Goal: Communication & Community: Share content

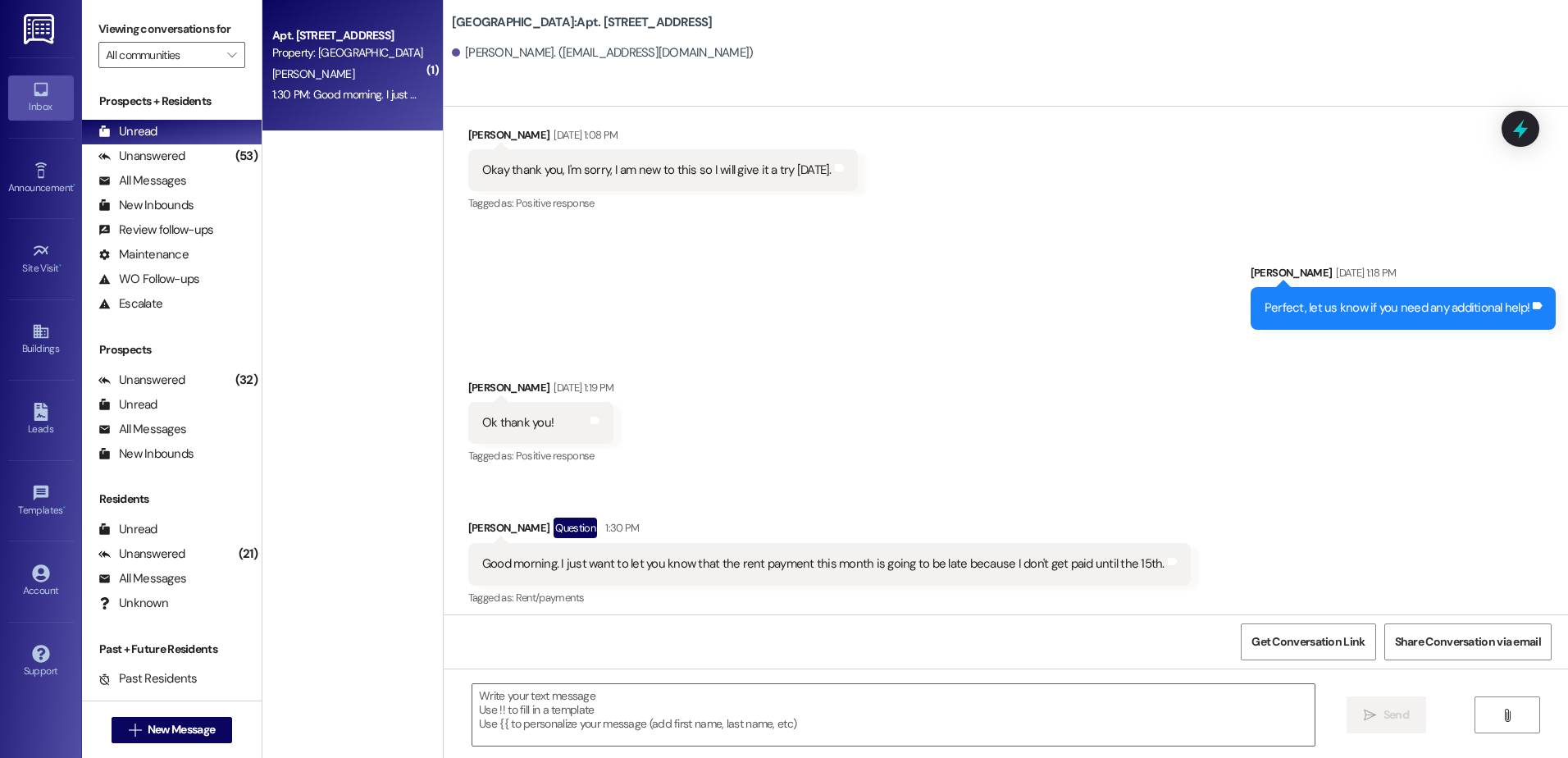
scroll to position [11656, 0]
click at [231, 166] on div "(53)" at bounding box center [246, 155] width 30 height 25
click at [203, 130] on div "Unread (0)" at bounding box center [172, 132] width 180 height 24
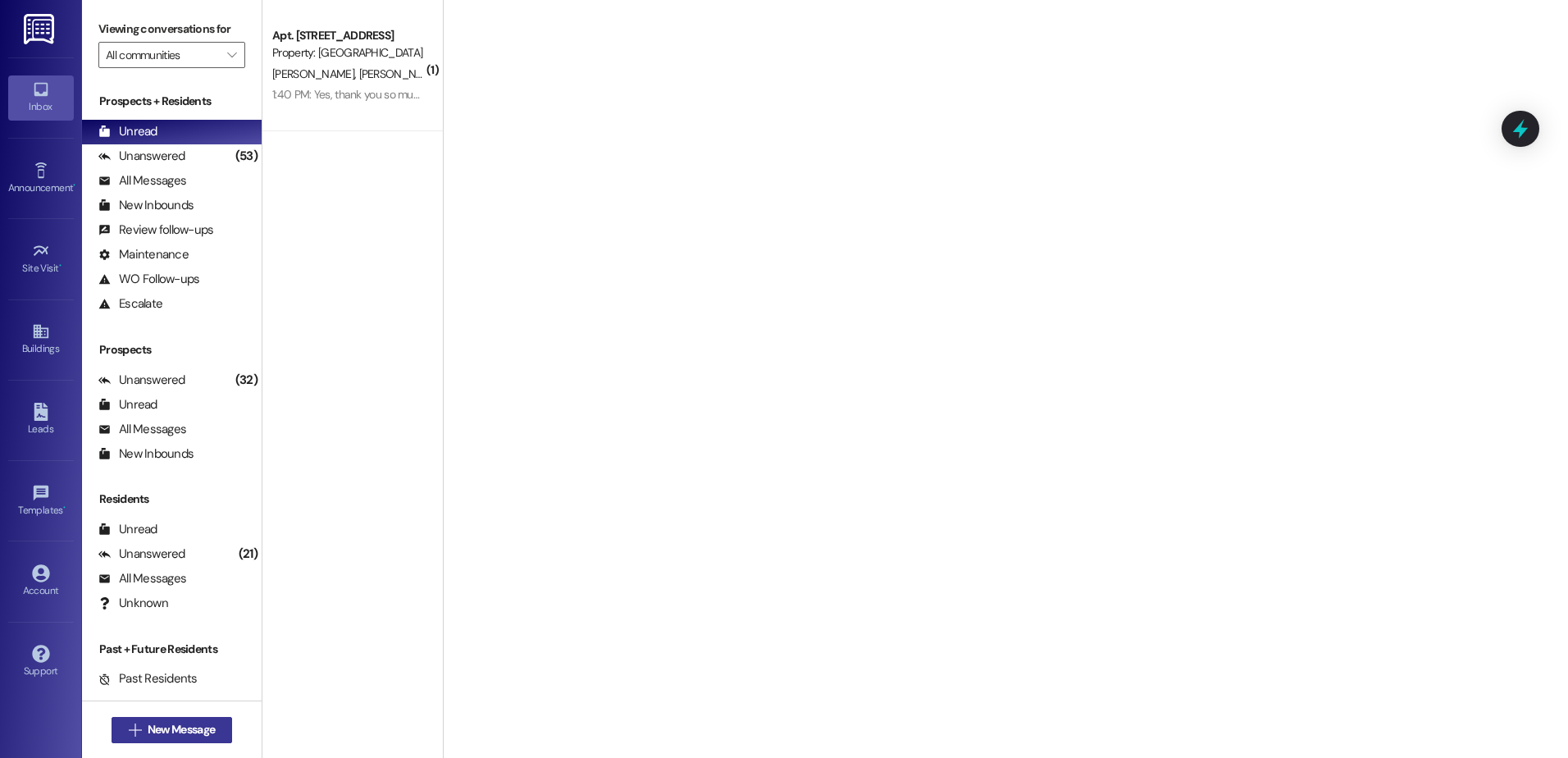
click at [198, 730] on span "New Message" at bounding box center [181, 730] width 67 height 17
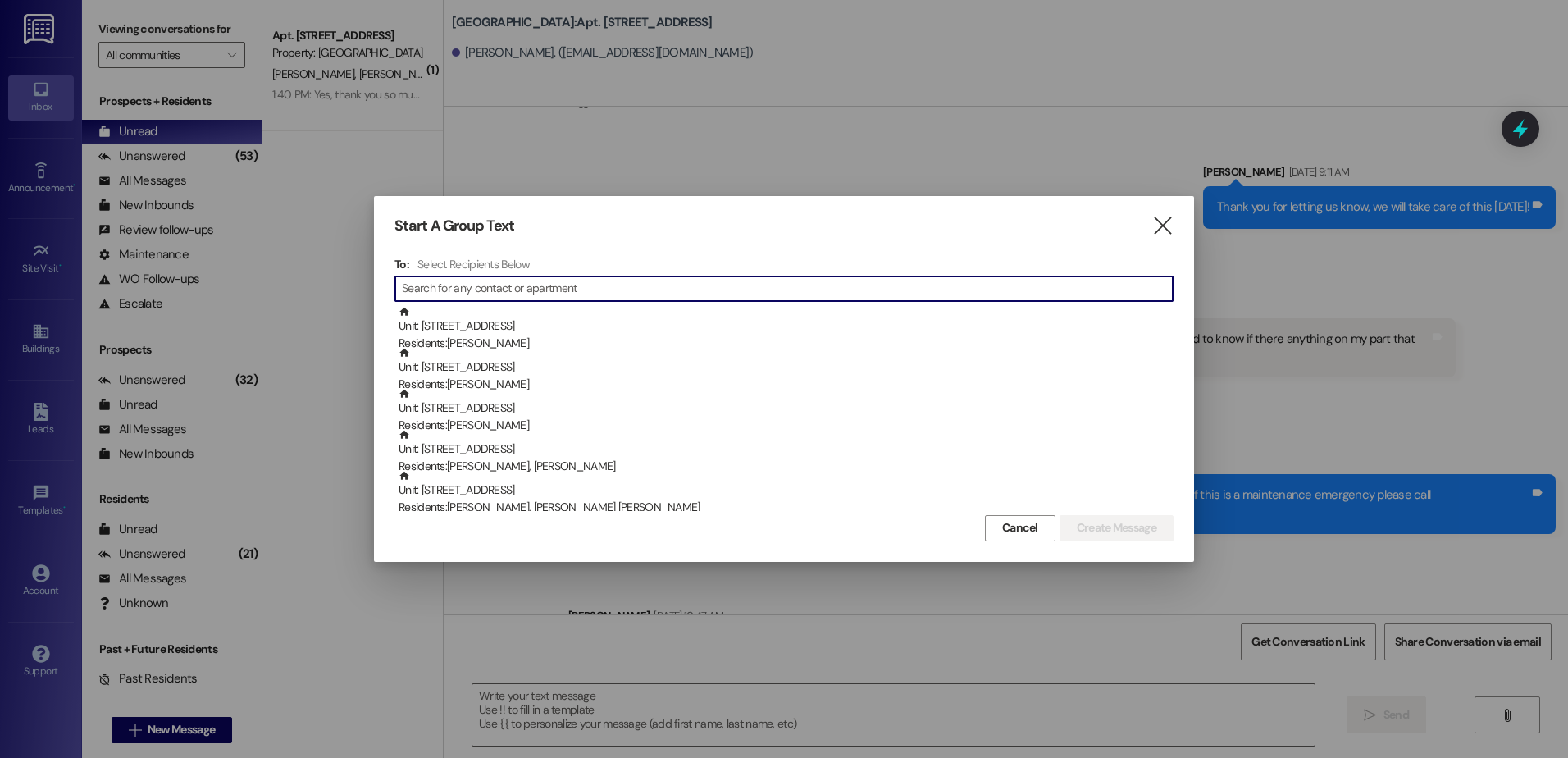
scroll to position [11655, 0]
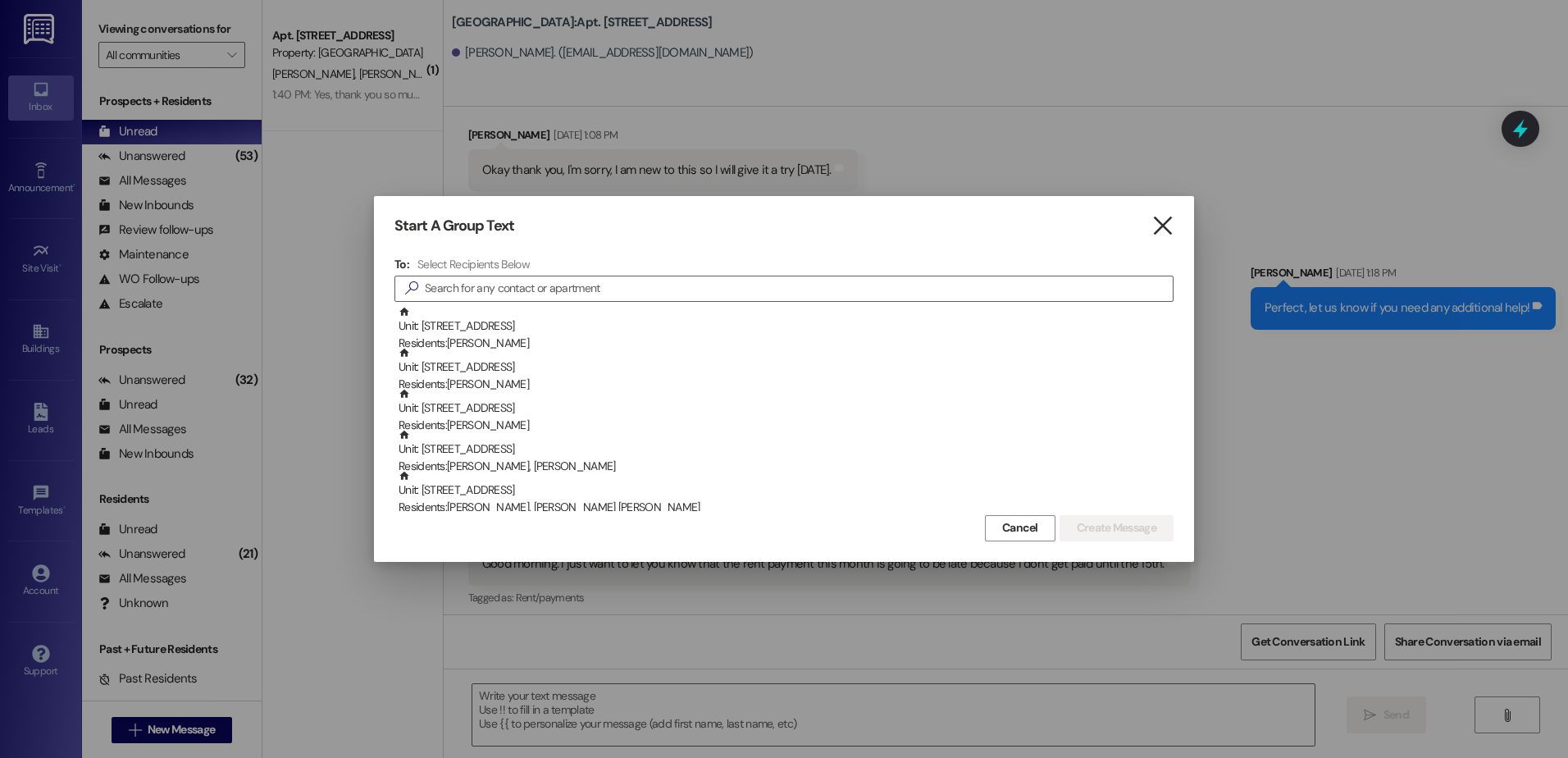
click at [1172, 224] on icon "" at bounding box center [1163, 226] width 22 height 17
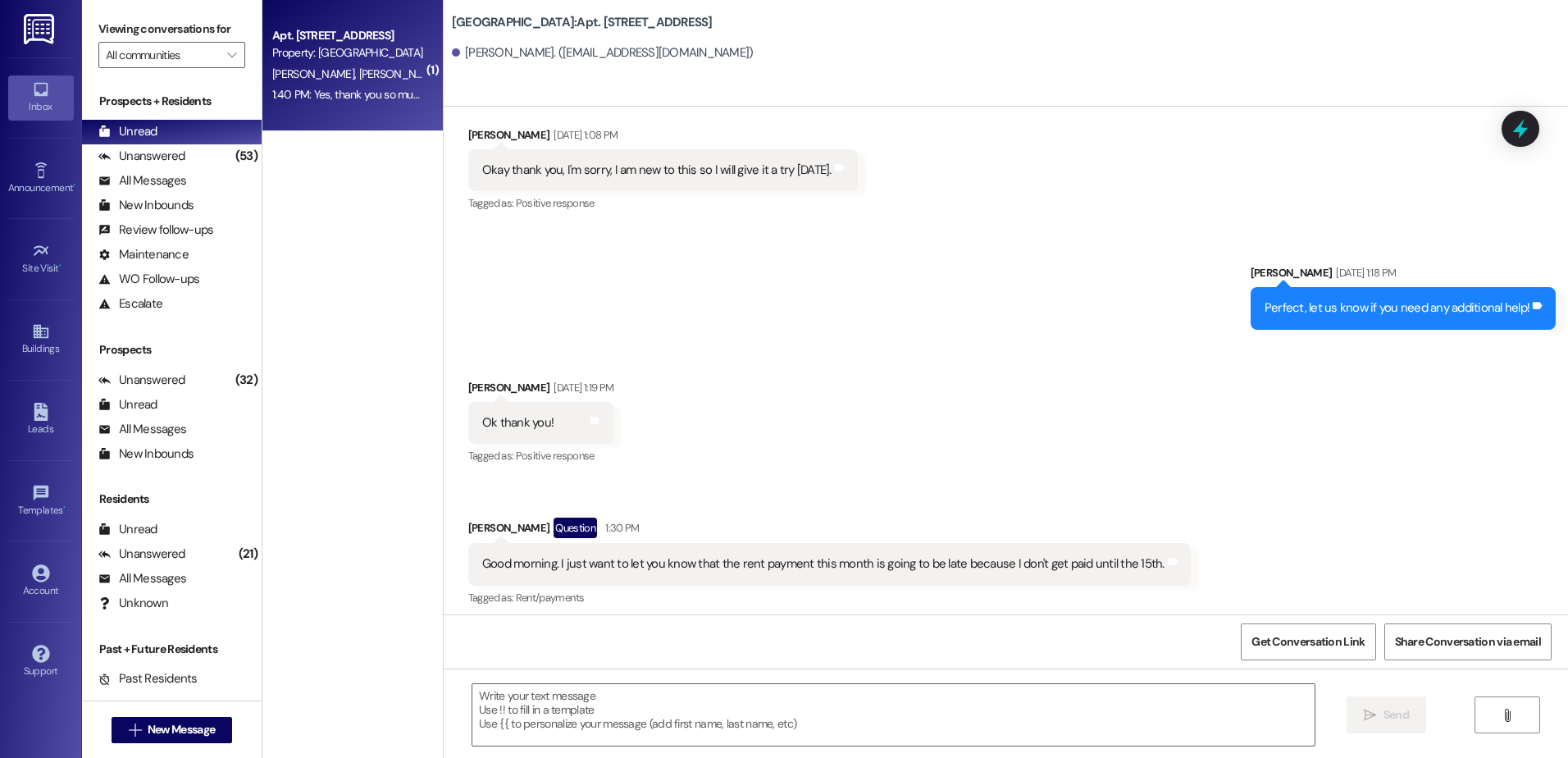
click at [358, 74] on span "[PERSON_NAME]" at bounding box center [399, 74] width 82 height 15
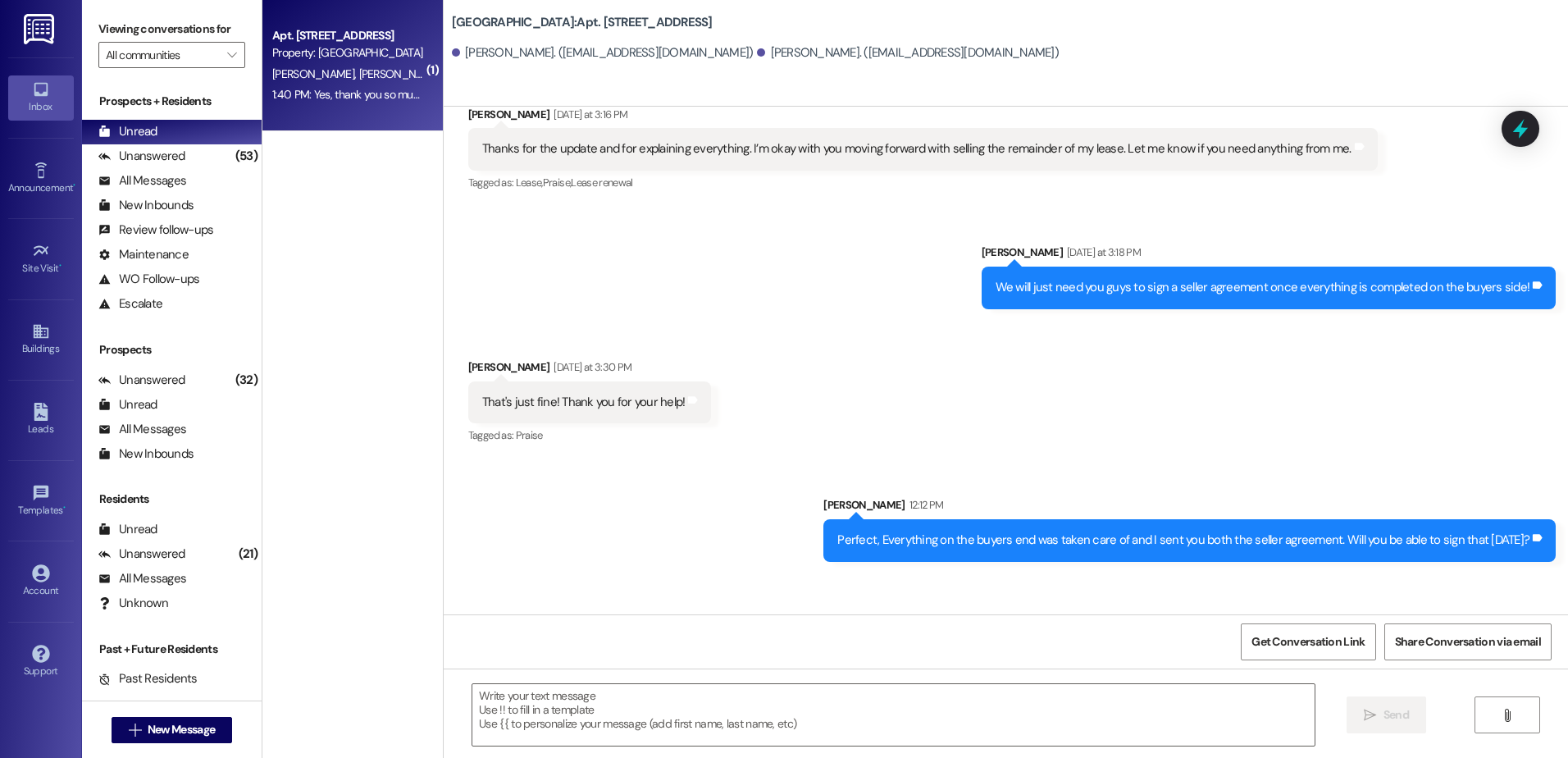
scroll to position [5669, 0]
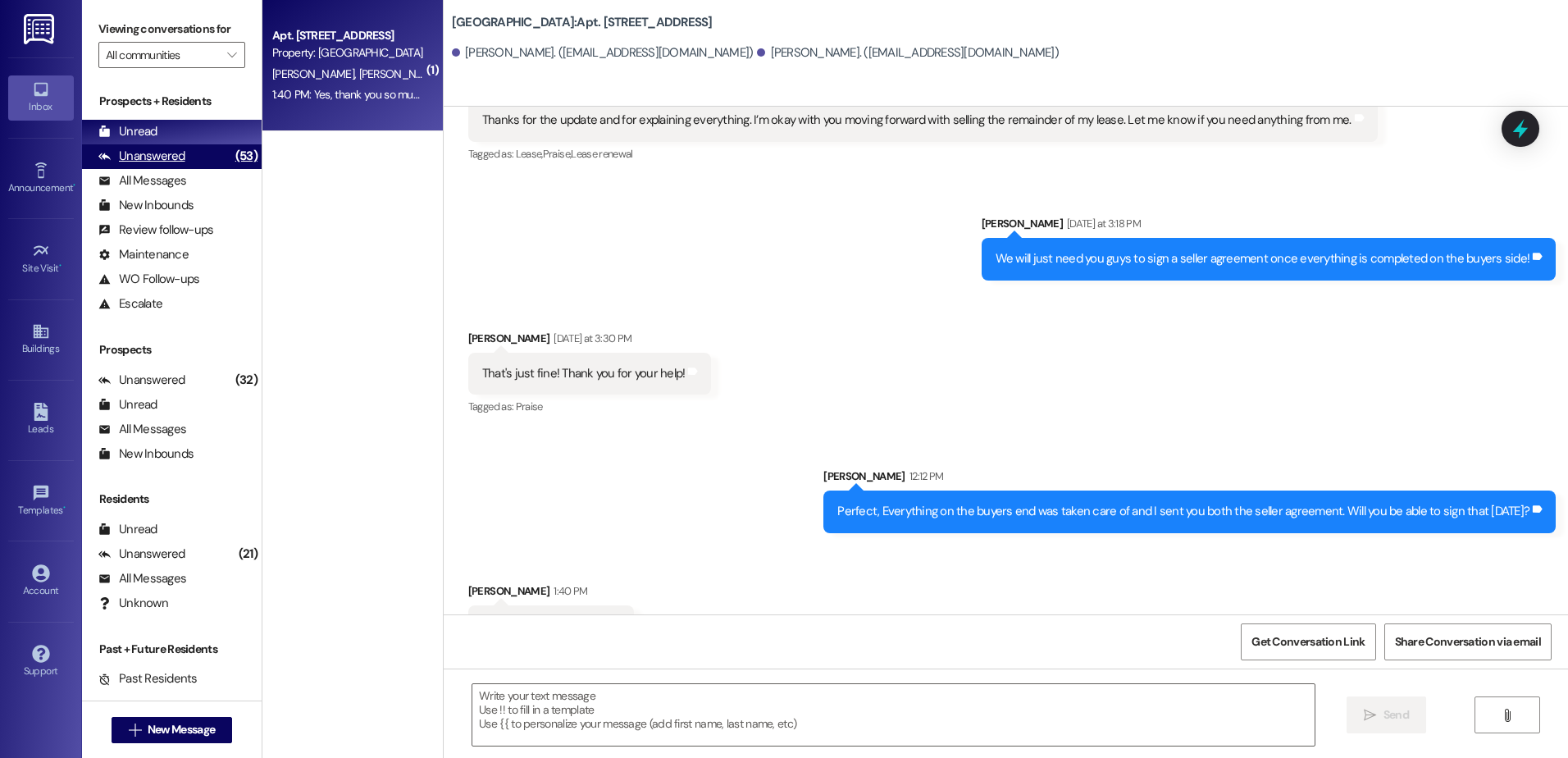
click at [167, 159] on div "Unanswered" at bounding box center [141, 156] width 87 height 17
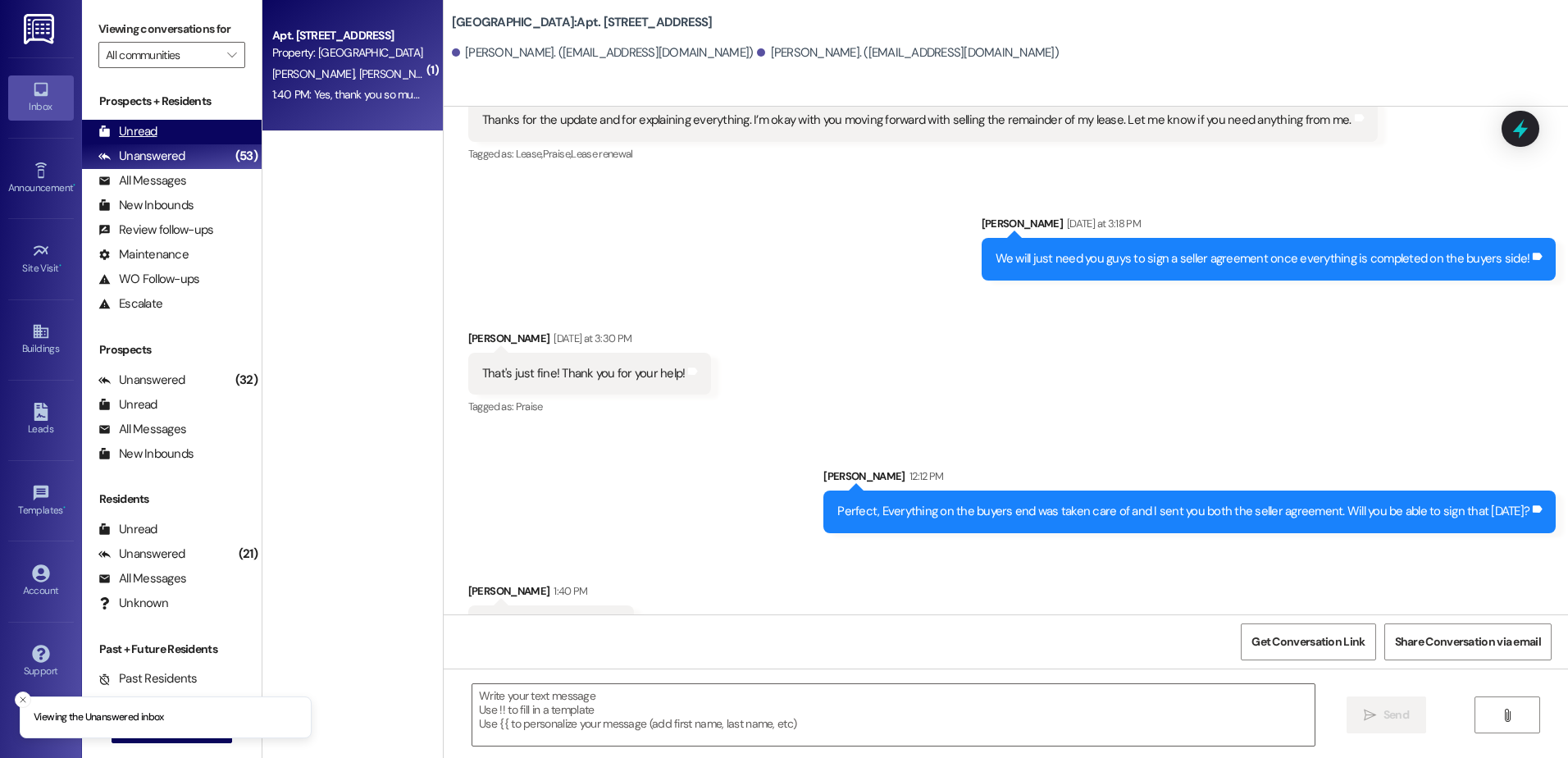
click at [169, 132] on div "Unread (0)" at bounding box center [172, 132] width 180 height 24
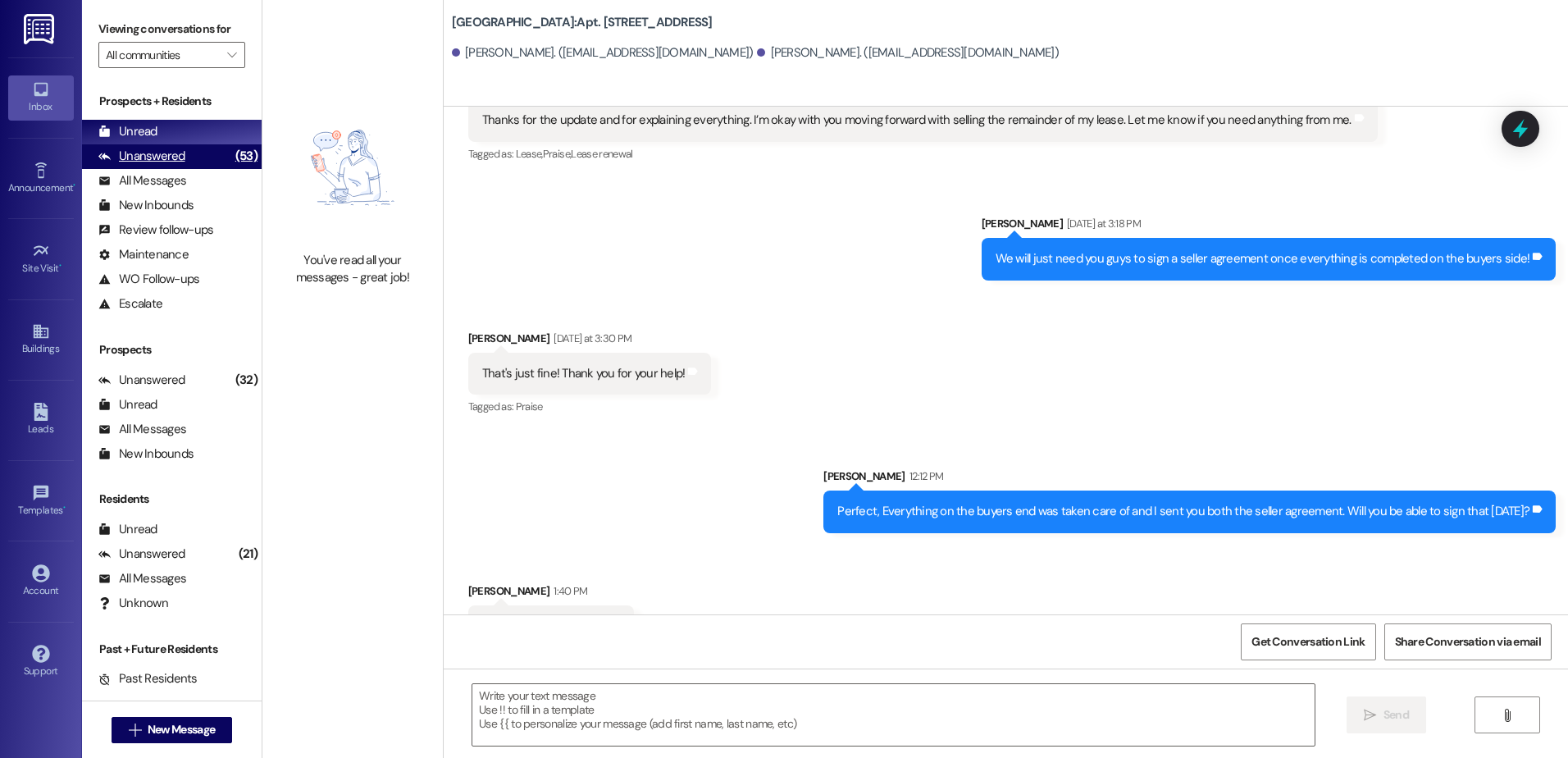
click at [208, 160] on div "Unanswered (53)" at bounding box center [172, 156] width 180 height 24
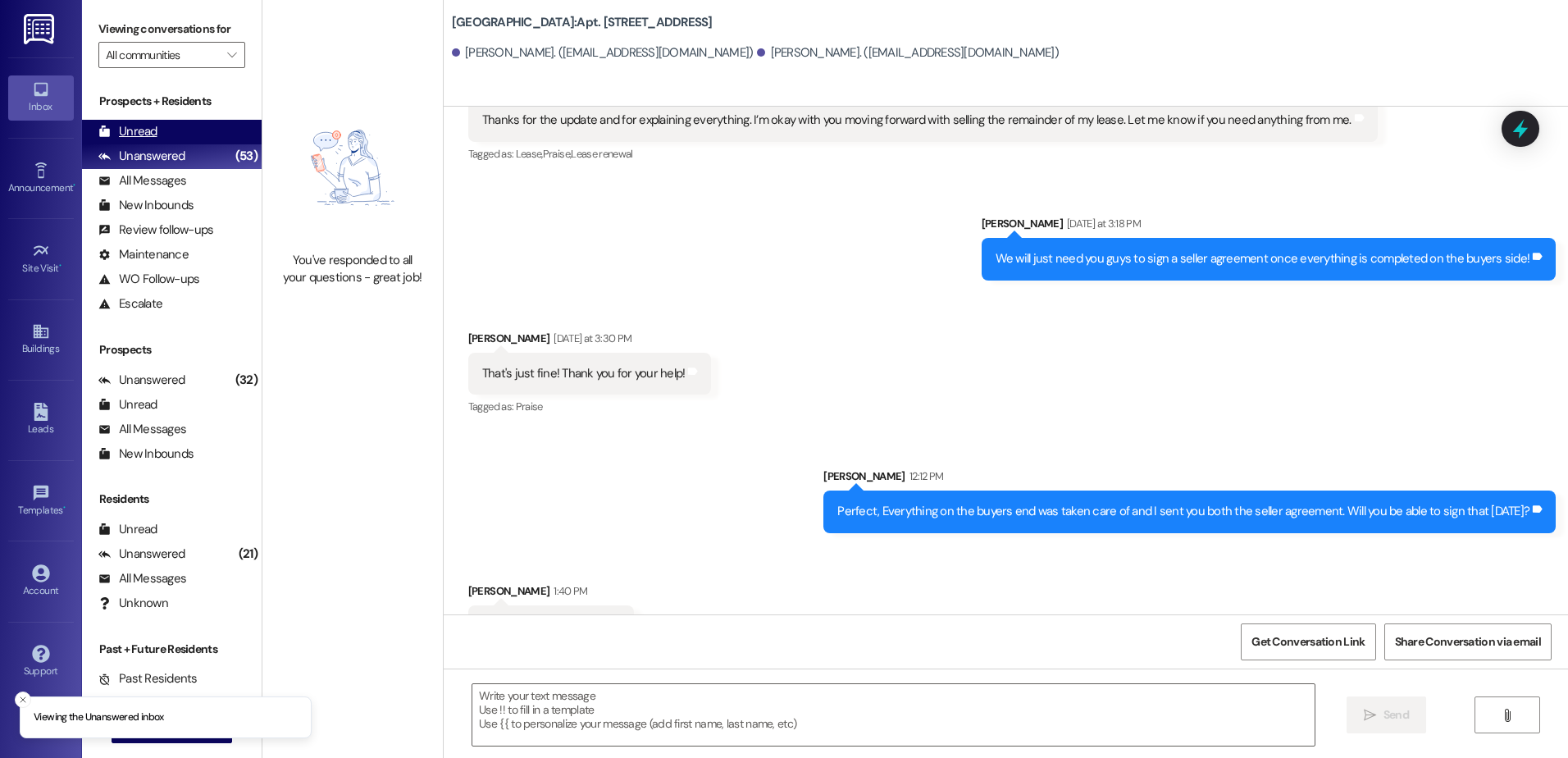
click at [201, 133] on div "Unread (0)" at bounding box center [172, 132] width 180 height 24
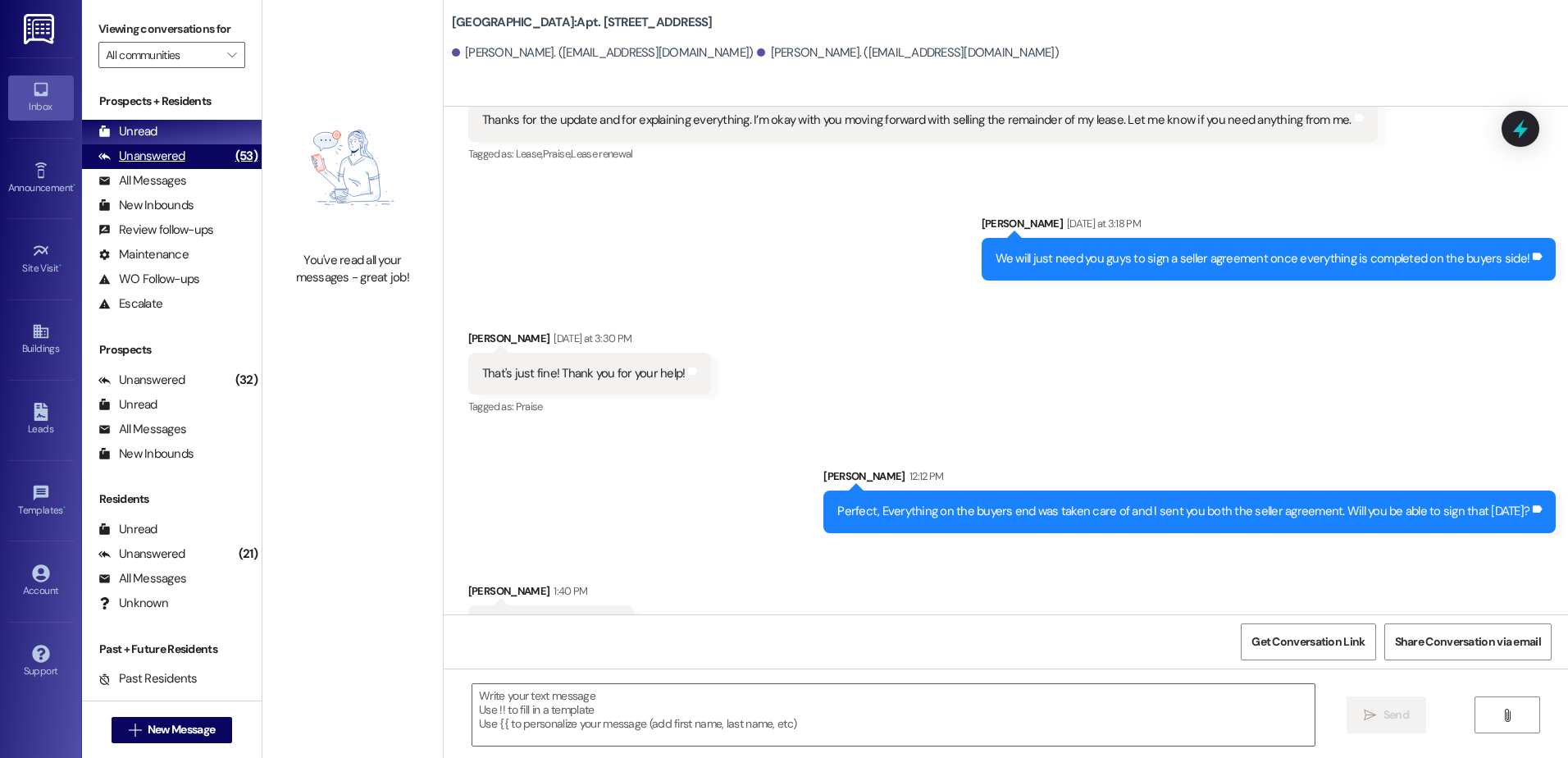
drag, startPoint x: 160, startPoint y: 148, endPoint x: 173, endPoint y: 146, distance: 13.2
click at [160, 148] on div "Unanswered" at bounding box center [141, 156] width 87 height 17
click at [179, 130] on div "Unread (0)" at bounding box center [172, 132] width 180 height 24
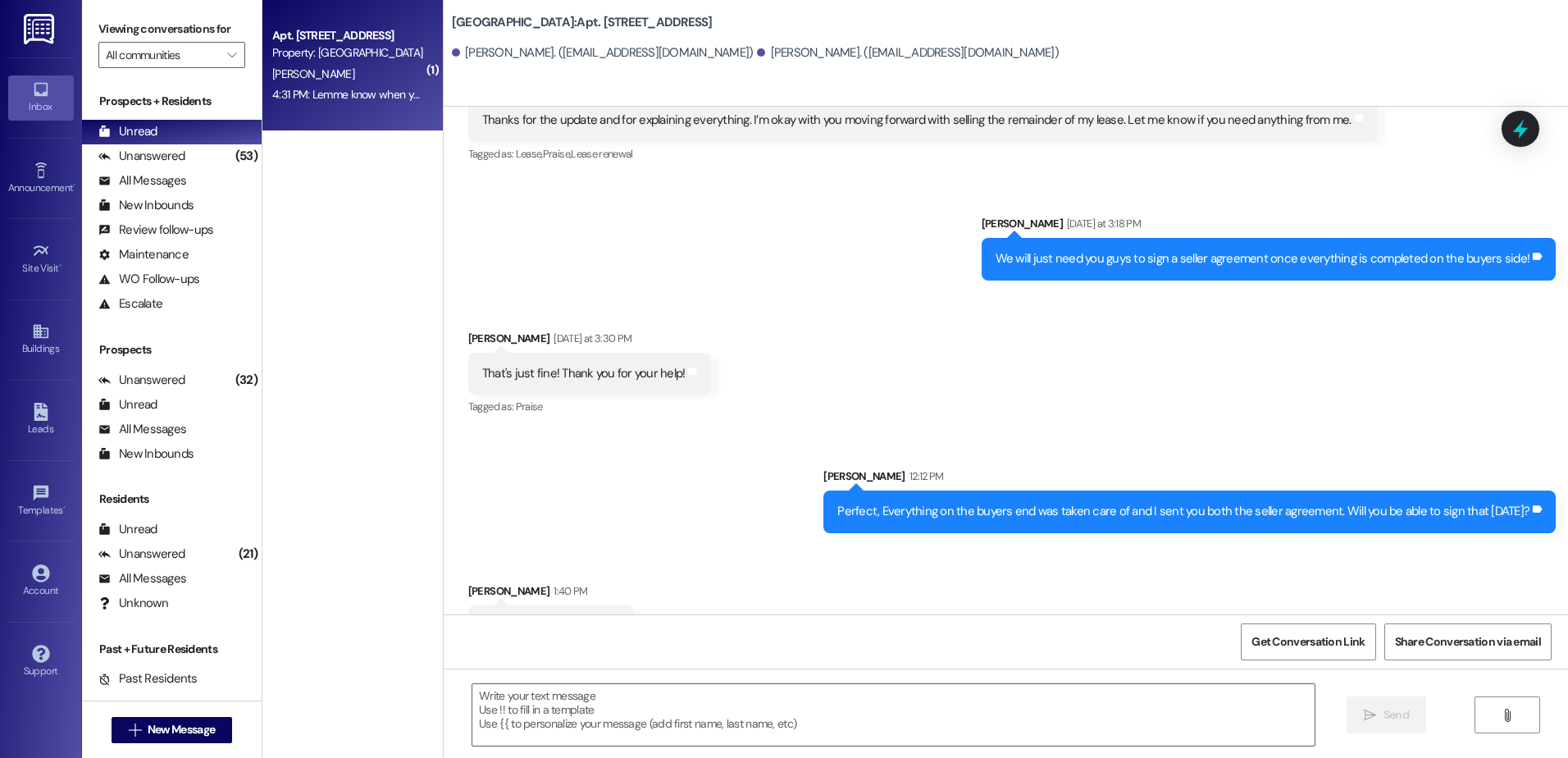
click at [363, 109] on div "Apt. [STREET_ADDRESS] Property: [GEOGRAPHIC_DATA] [PERSON_NAME] 4:31 PM: Lemme …" at bounding box center [353, 66] width 181 height 131
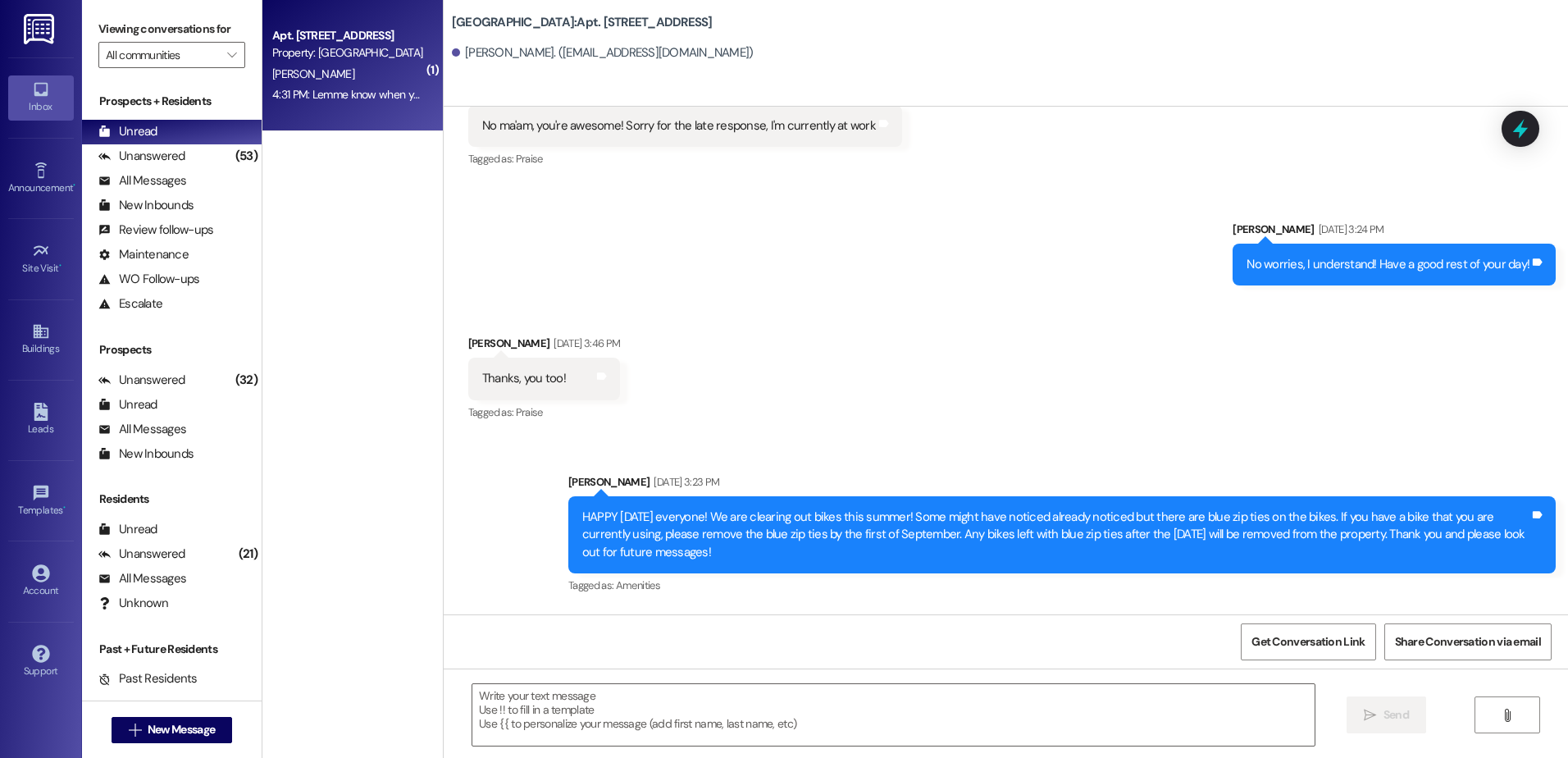
scroll to position [8555, 0]
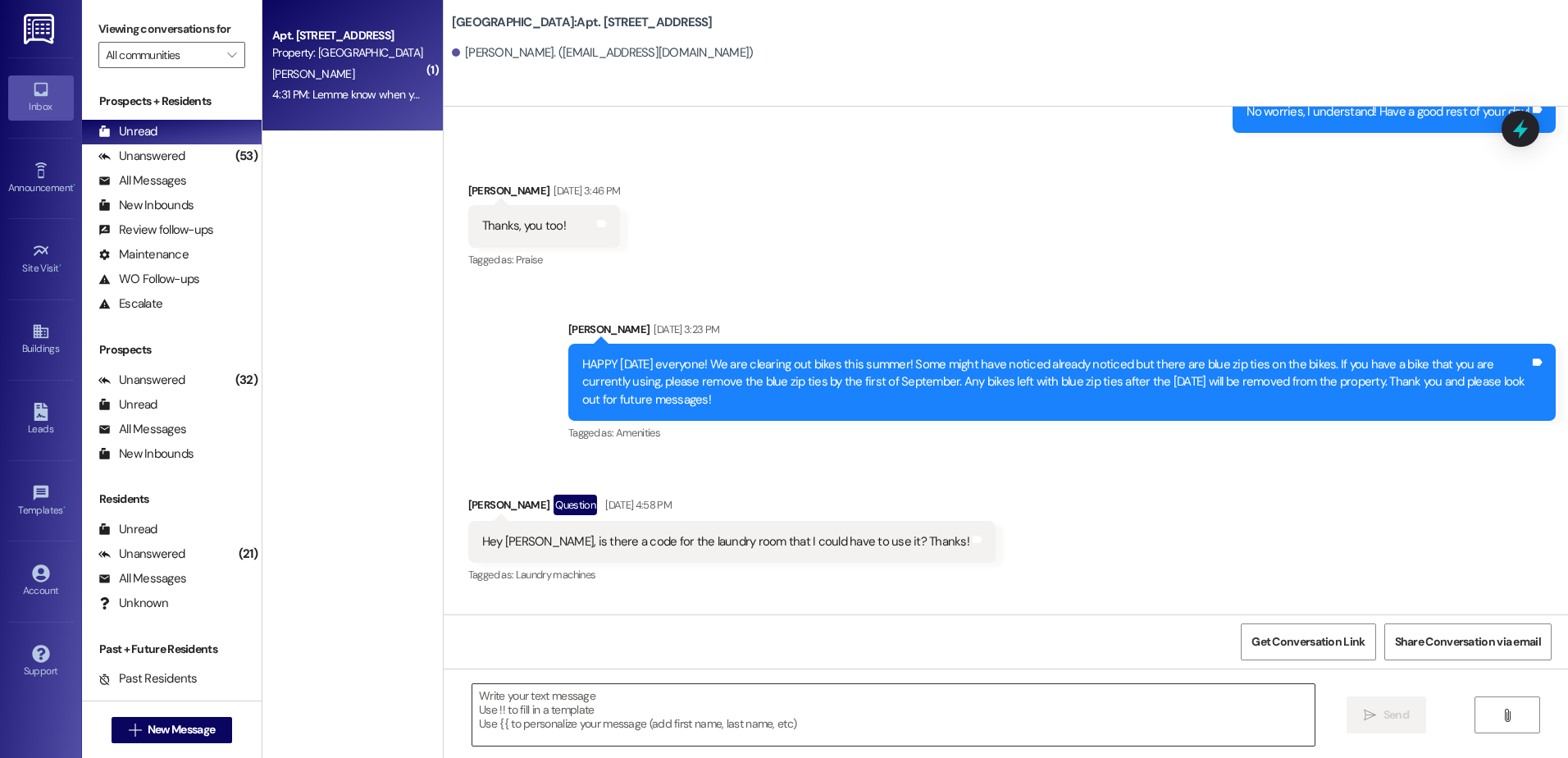
click at [538, 723] on textarea at bounding box center [893, 715] width 842 height 62
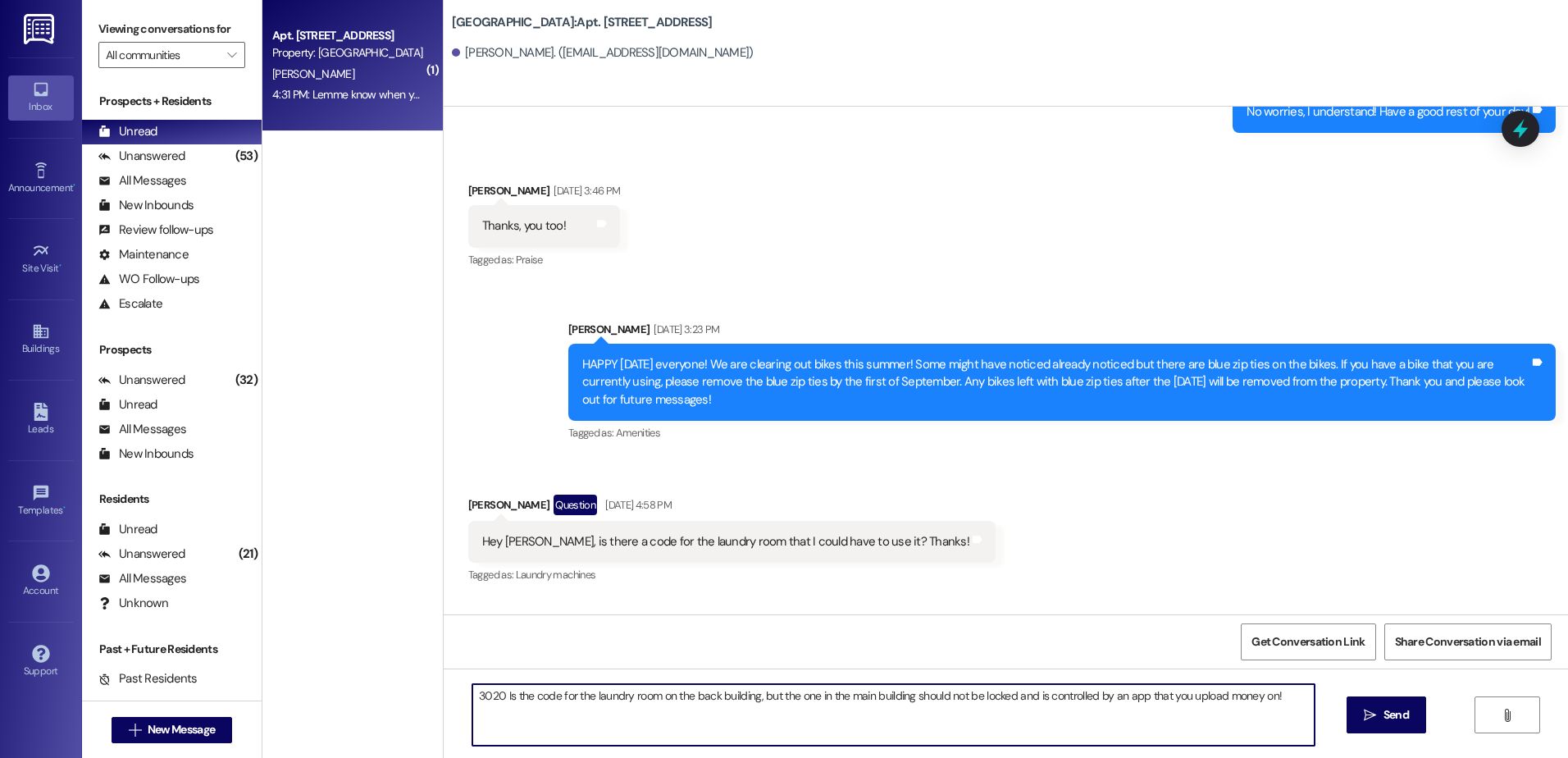
type textarea "3020 Is the code for the laundry room on the back building, but the one in the …"
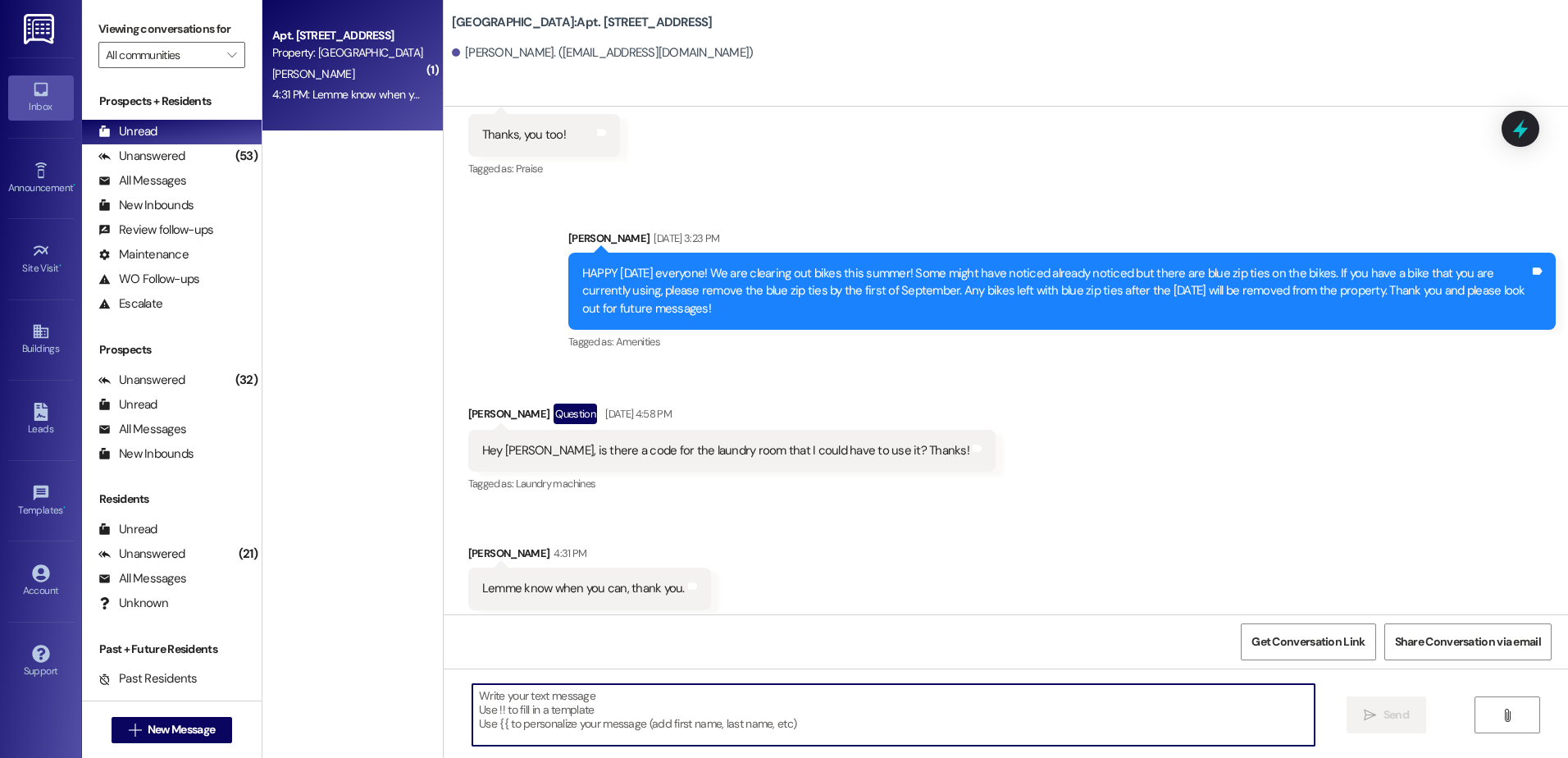
scroll to position [8670, 0]
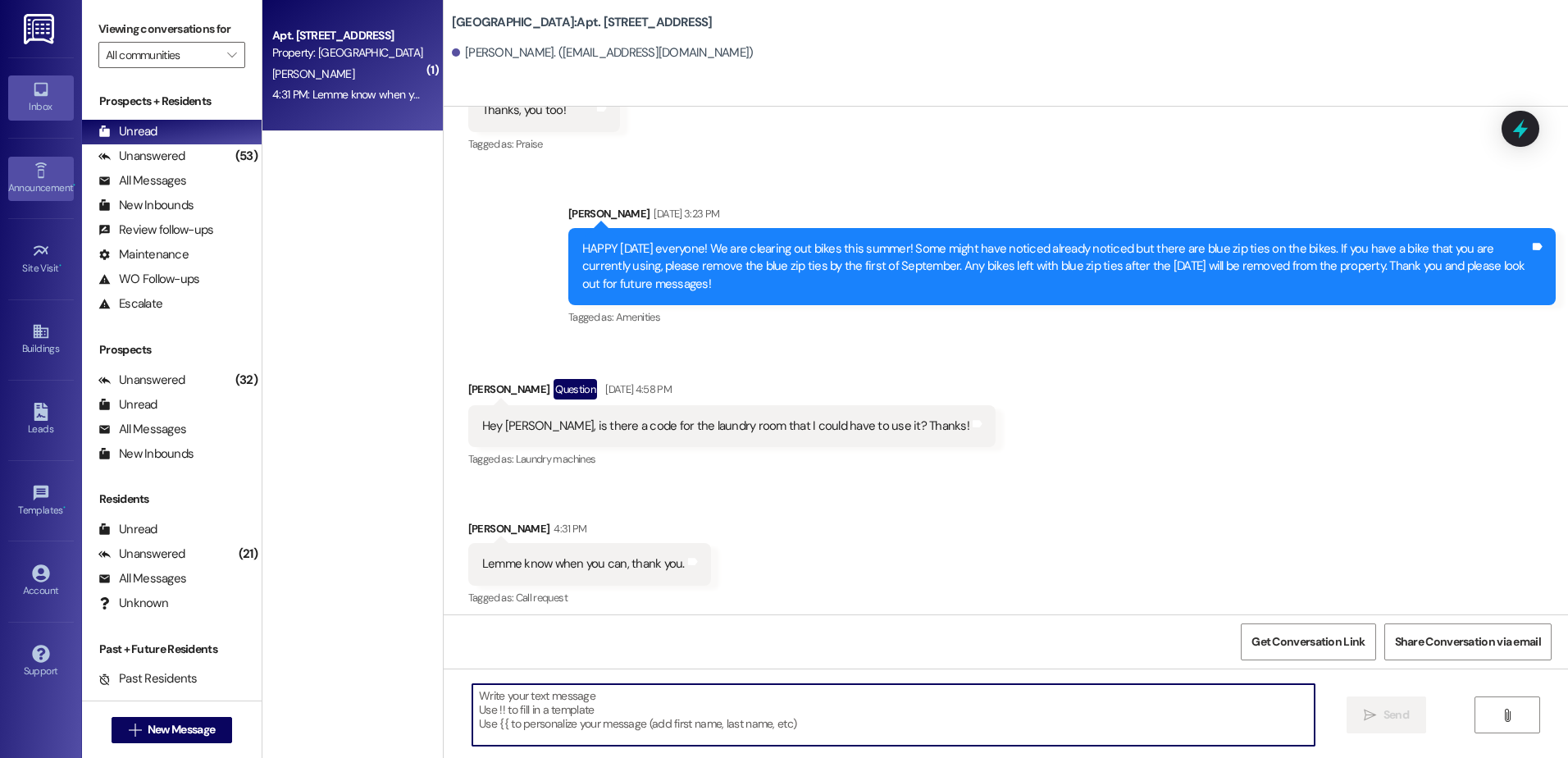
click at [51, 171] on link "Announcement •" at bounding box center [41, 178] width 65 height 44
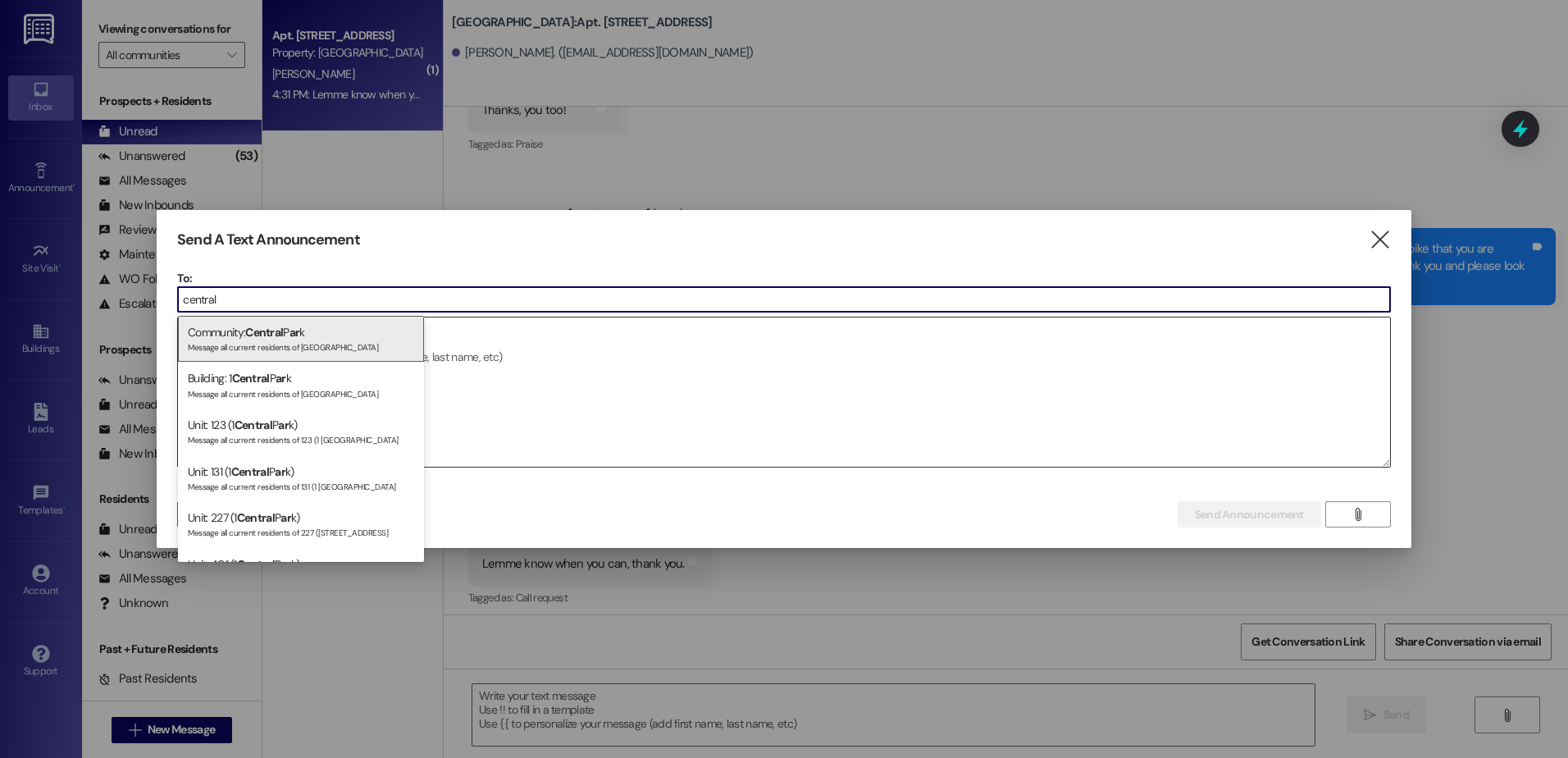
type input "central"
click at [254, 342] on div "Message all current residents of [GEOGRAPHIC_DATA]" at bounding box center [301, 345] width 226 height 14
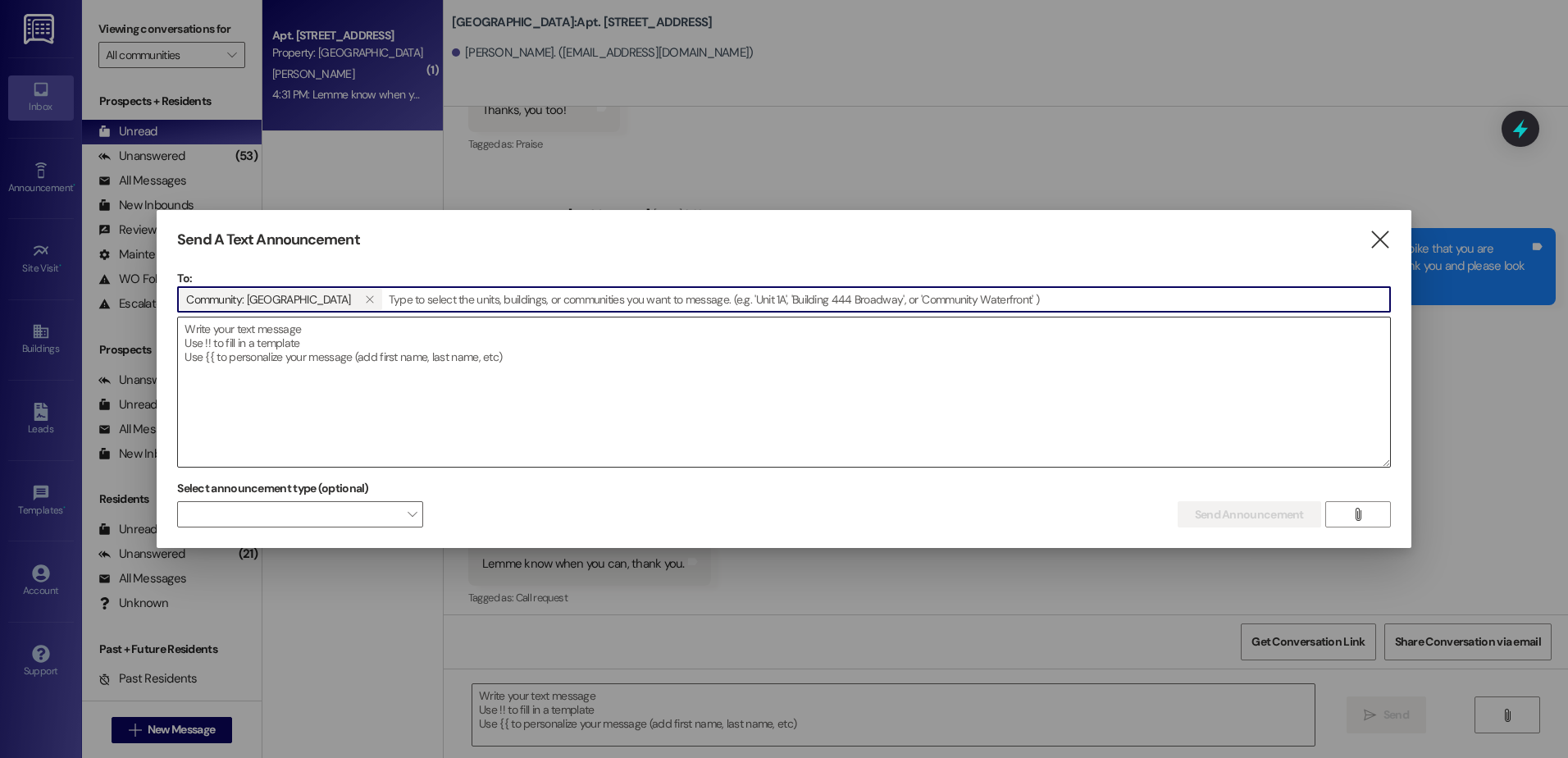
click at [274, 339] on textarea at bounding box center [784, 392] width 1212 height 150
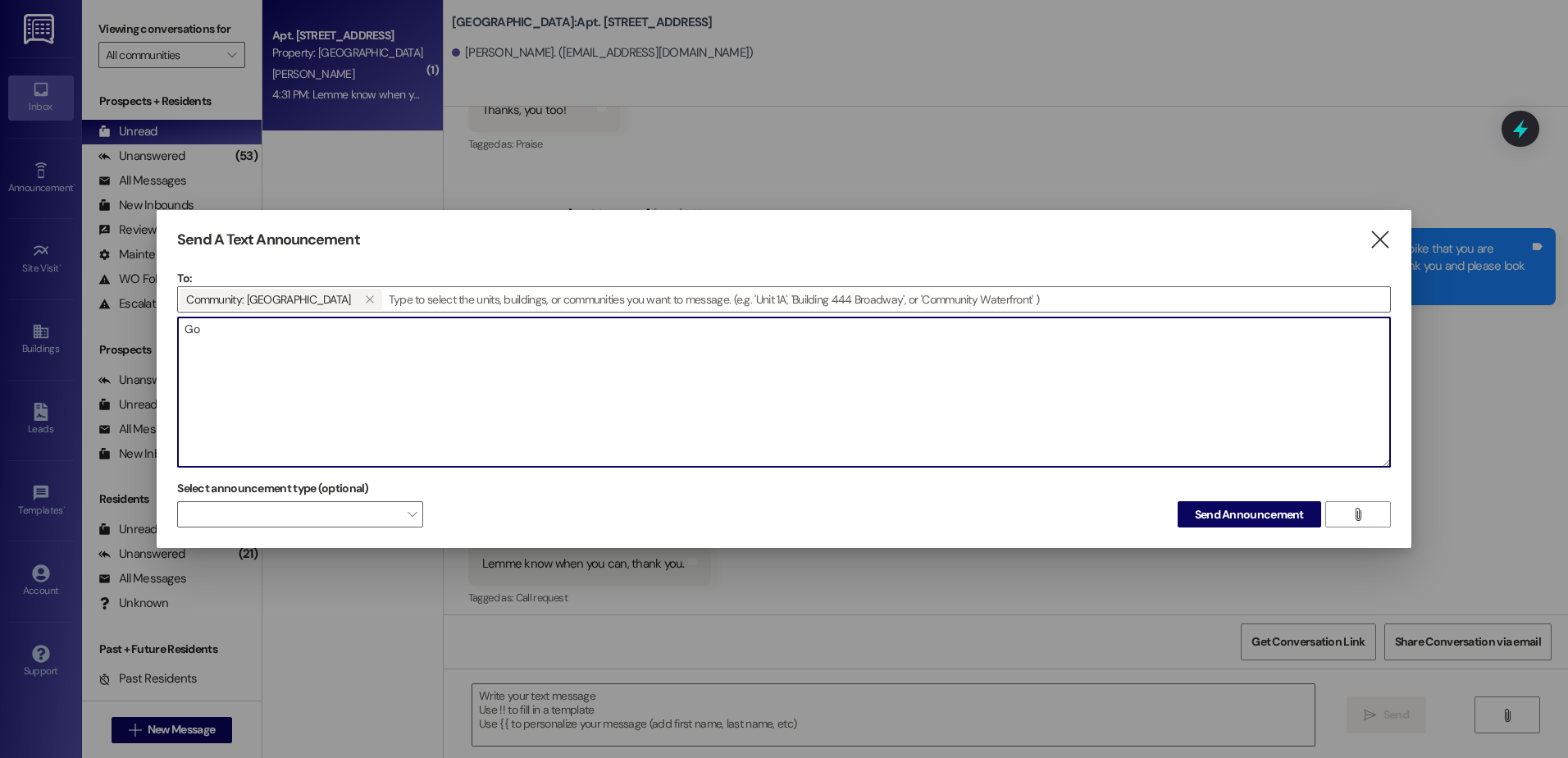
type textarea "G"
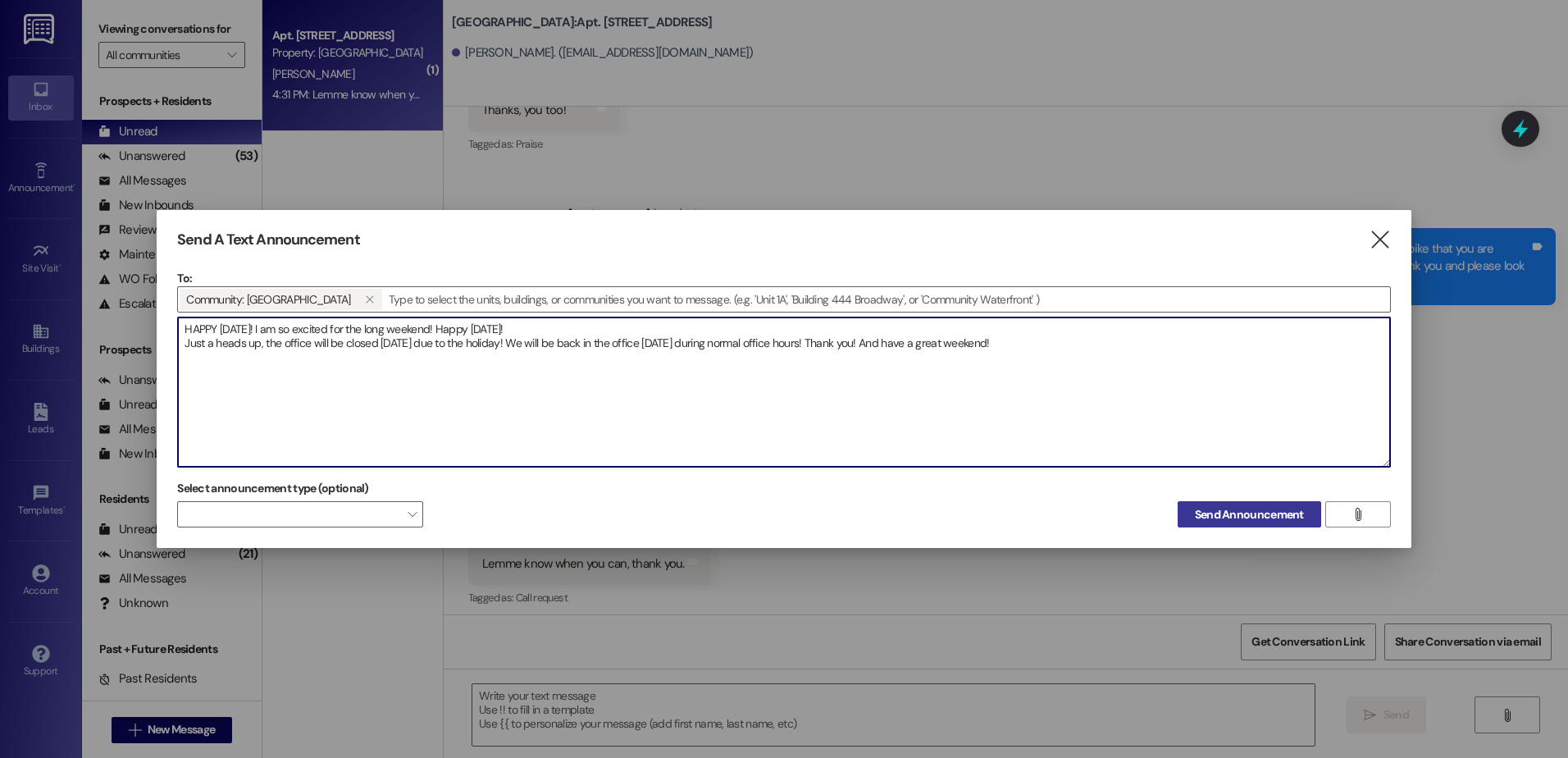
type textarea "HAPPY [DATE]! I am so excited for the long weekend! Happy [DATE]! Just a heads …"
click at [1198, 512] on span "Send Announcement" at bounding box center [1250, 515] width 109 height 17
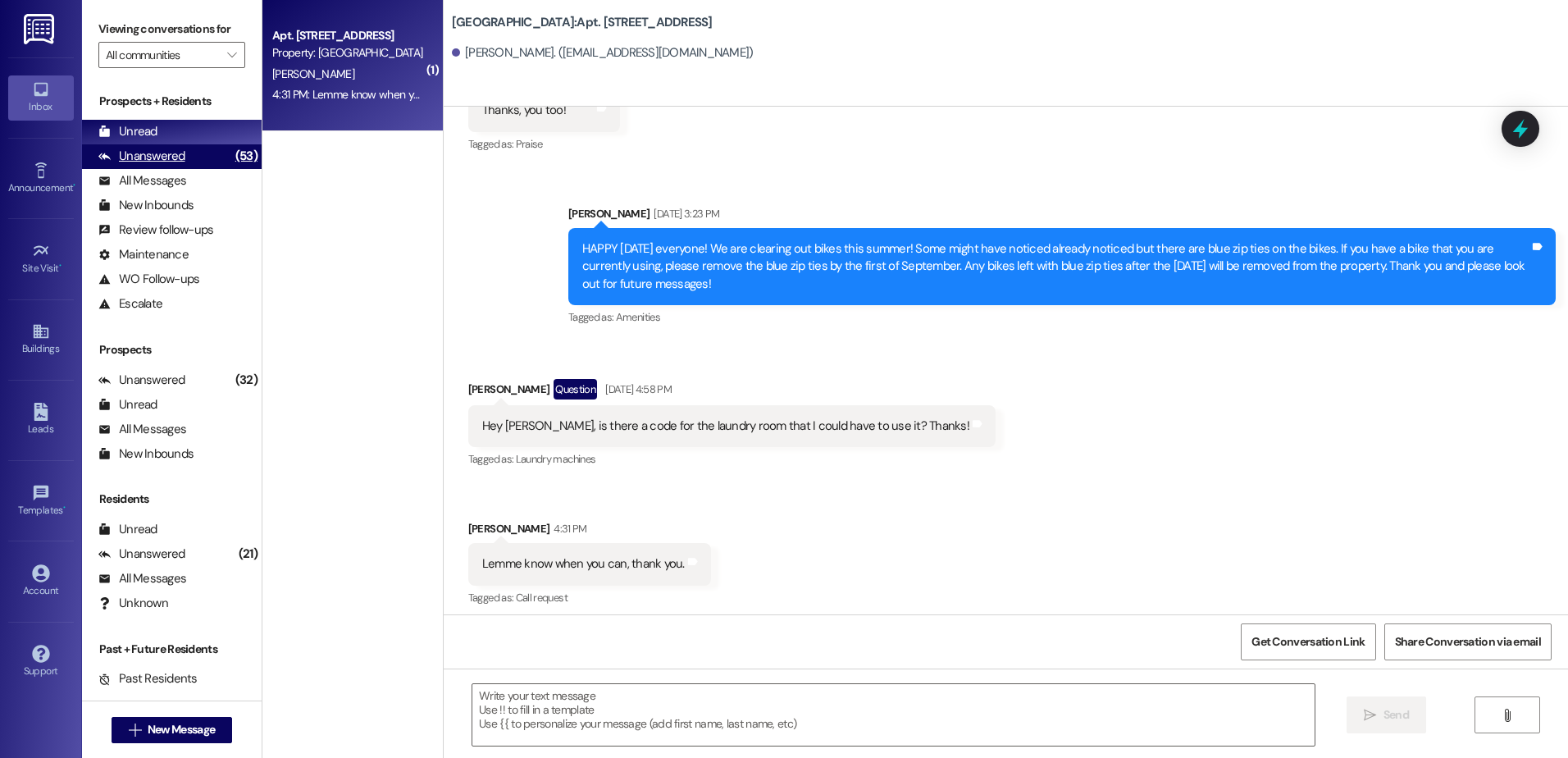
click at [198, 162] on div "Unanswered (53)" at bounding box center [172, 156] width 180 height 24
click at [189, 137] on div "Unread (0)" at bounding box center [172, 132] width 180 height 24
